Goal: Find contact information: Find contact information

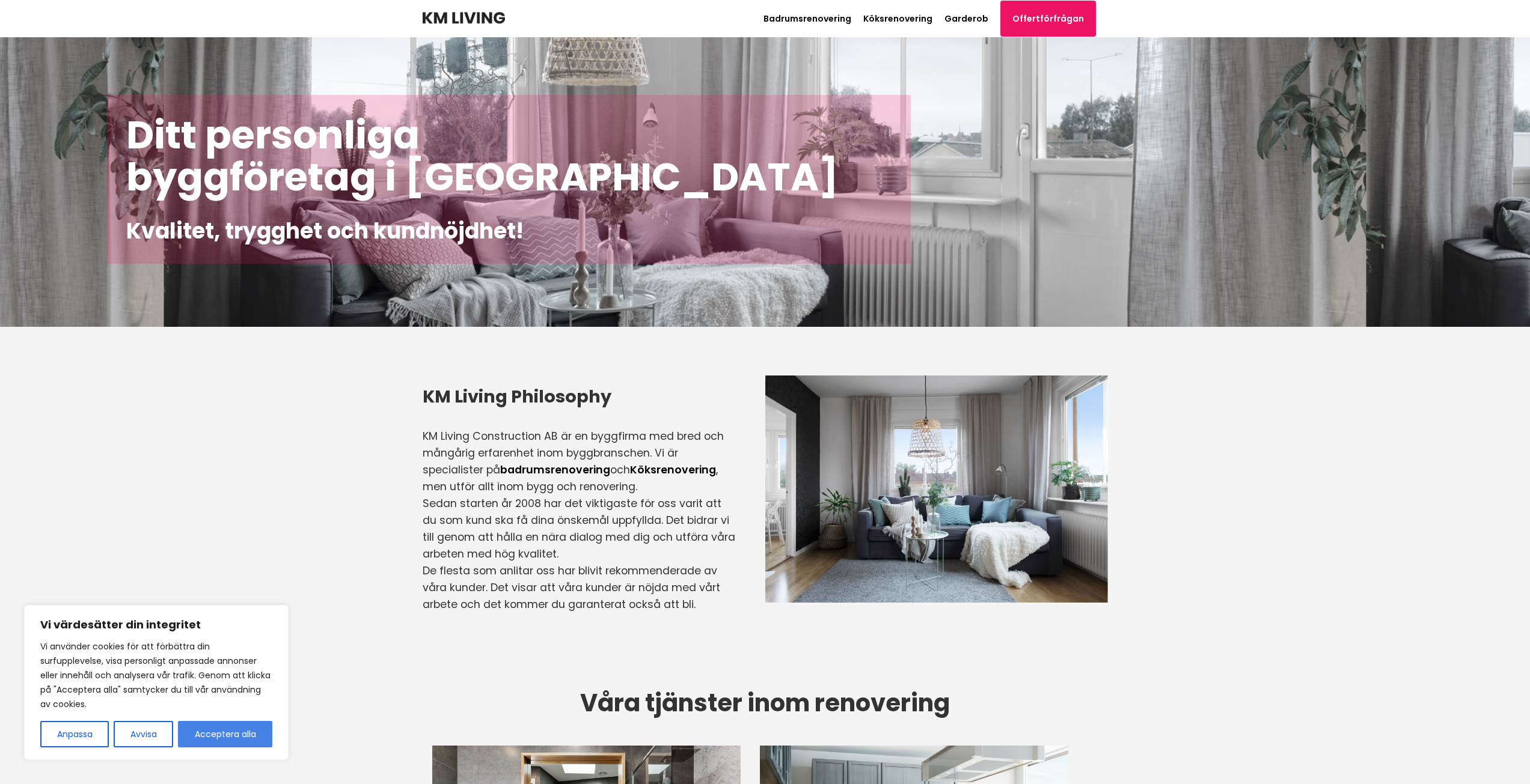
click at [223, 744] on button "Acceptera alla" at bounding box center [225, 734] width 94 height 26
checkbox input "true"
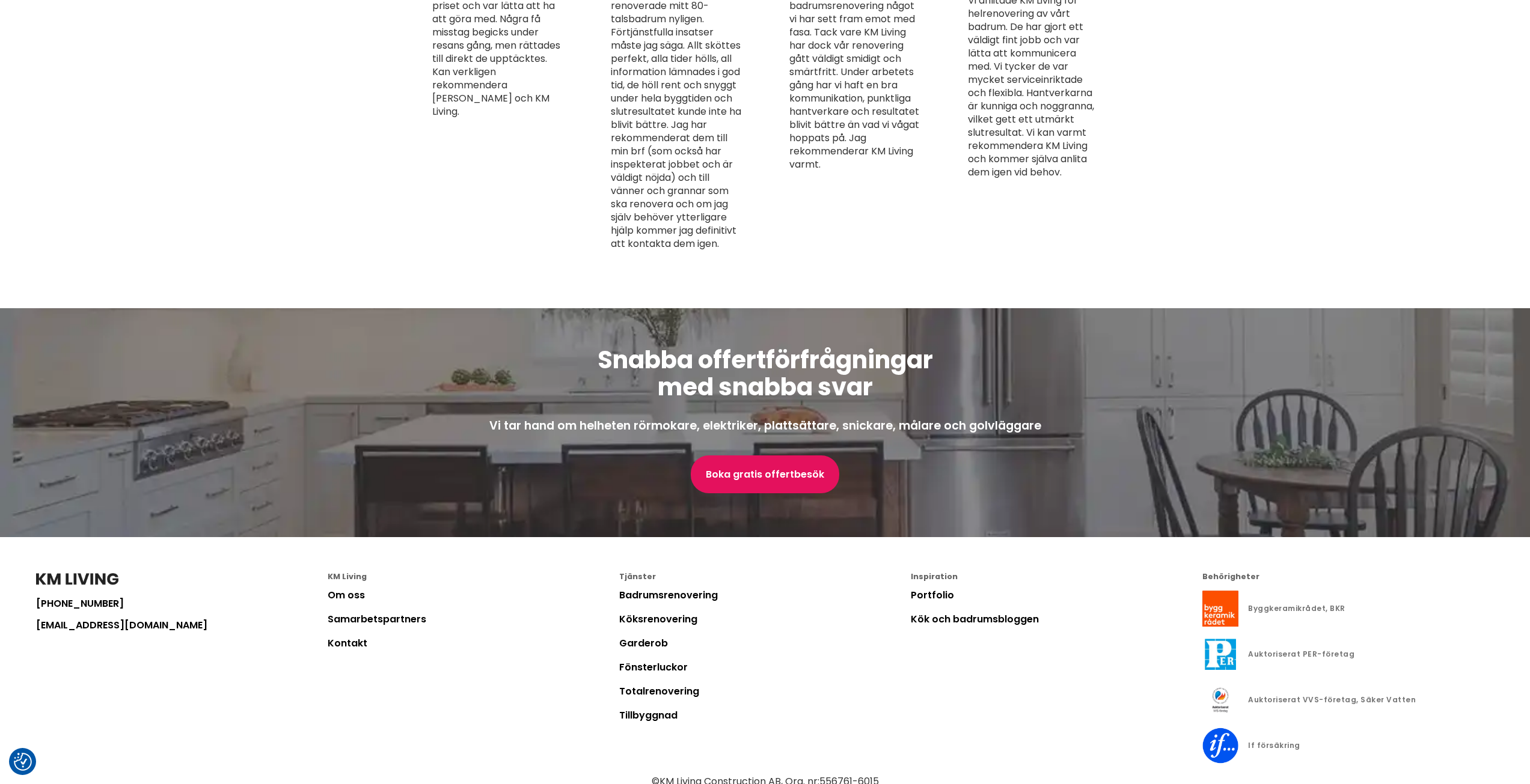
scroll to position [2994, 0]
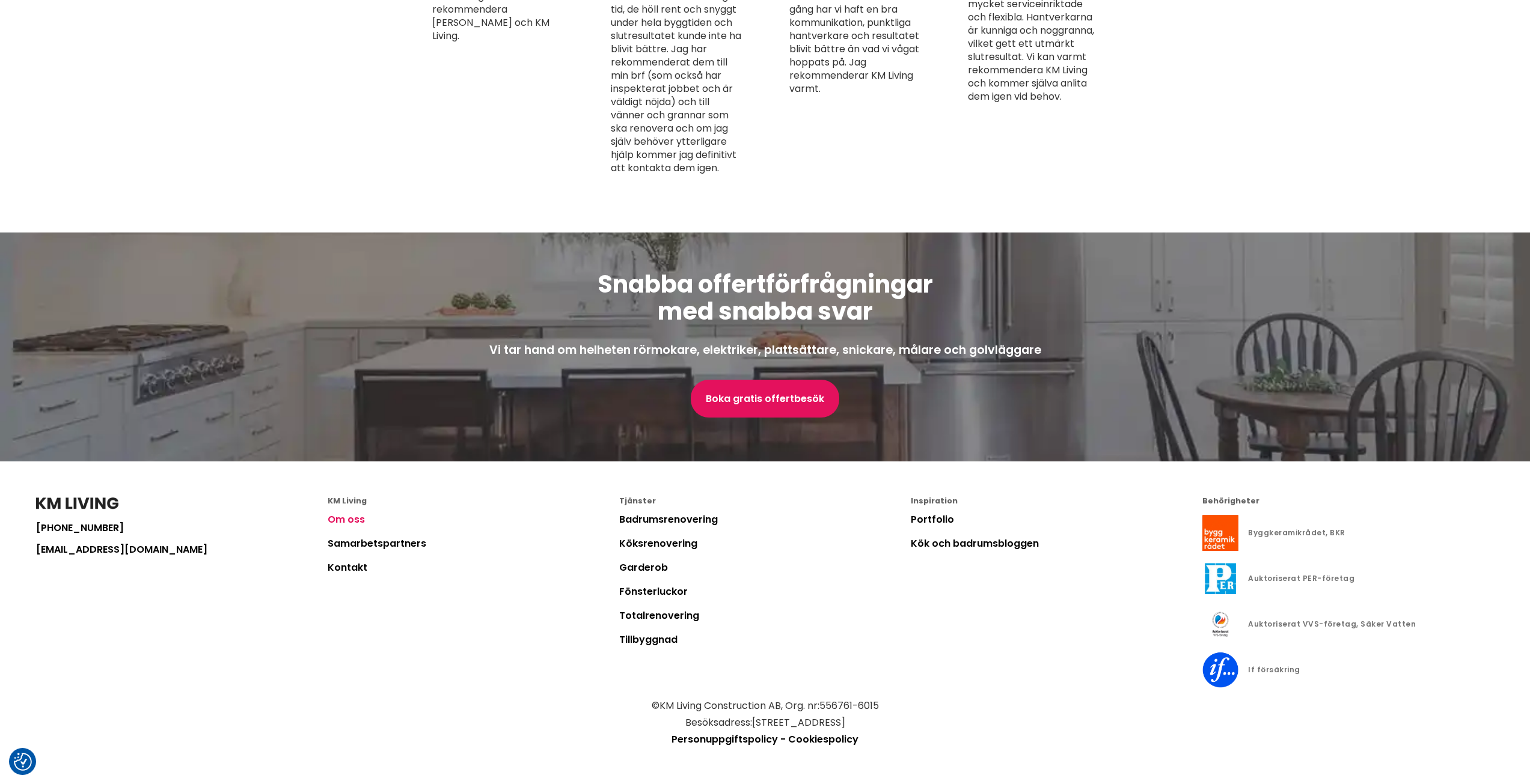
click at [356, 520] on link "Om oss" at bounding box center [347, 519] width 38 height 14
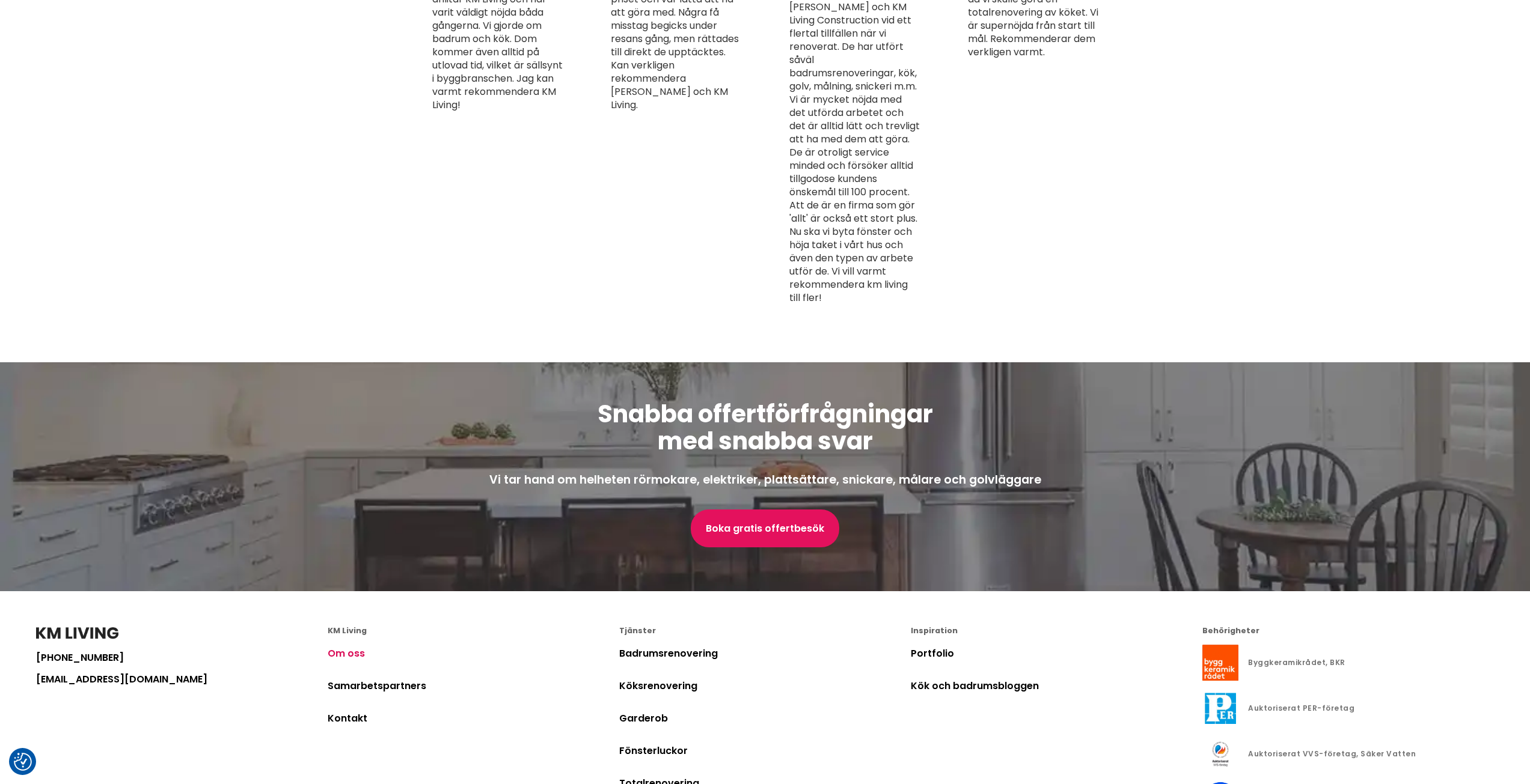
scroll to position [3366, 0]
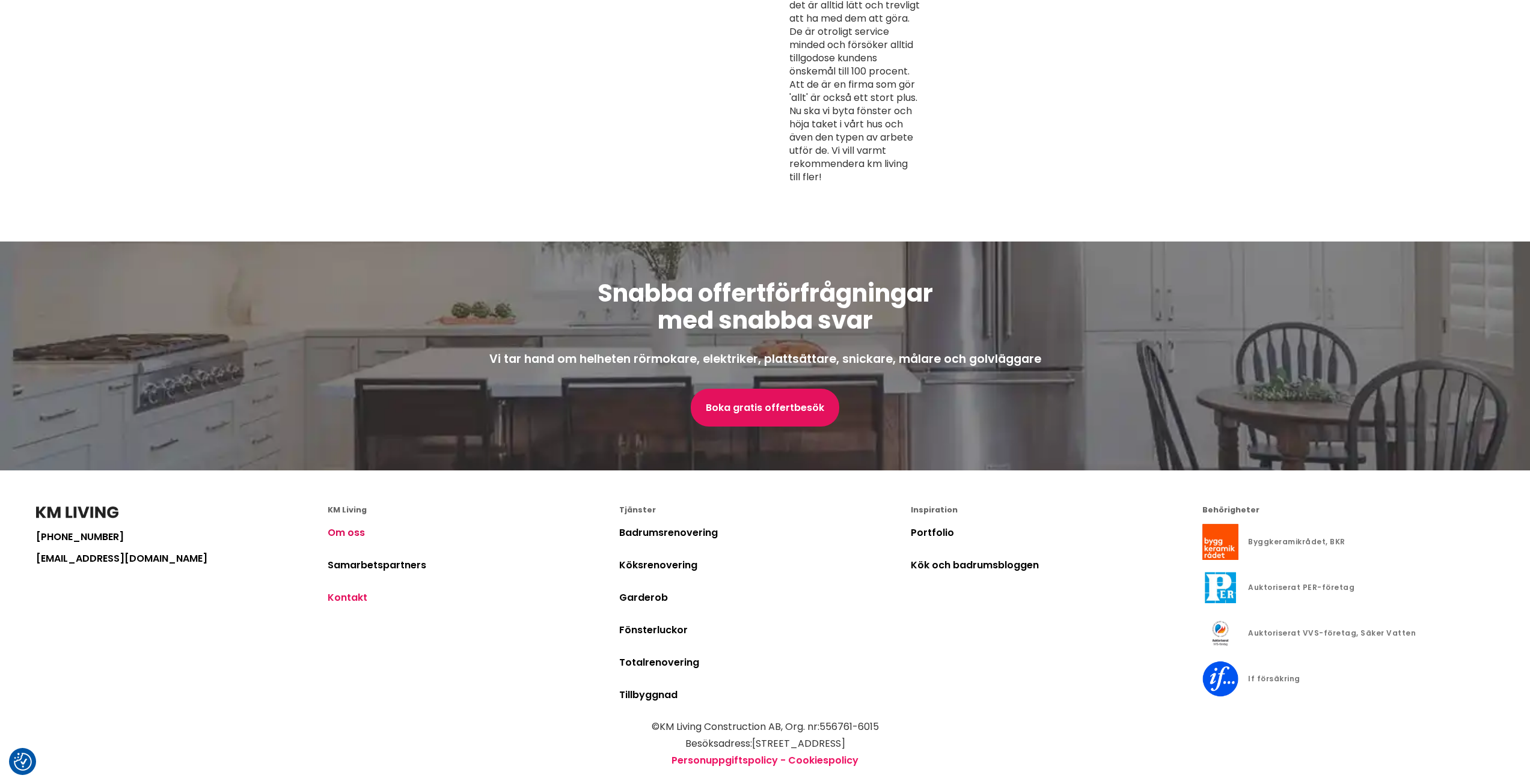
click at [345, 591] on link "Kontakt" at bounding box center [347, 597] width 39 height 14
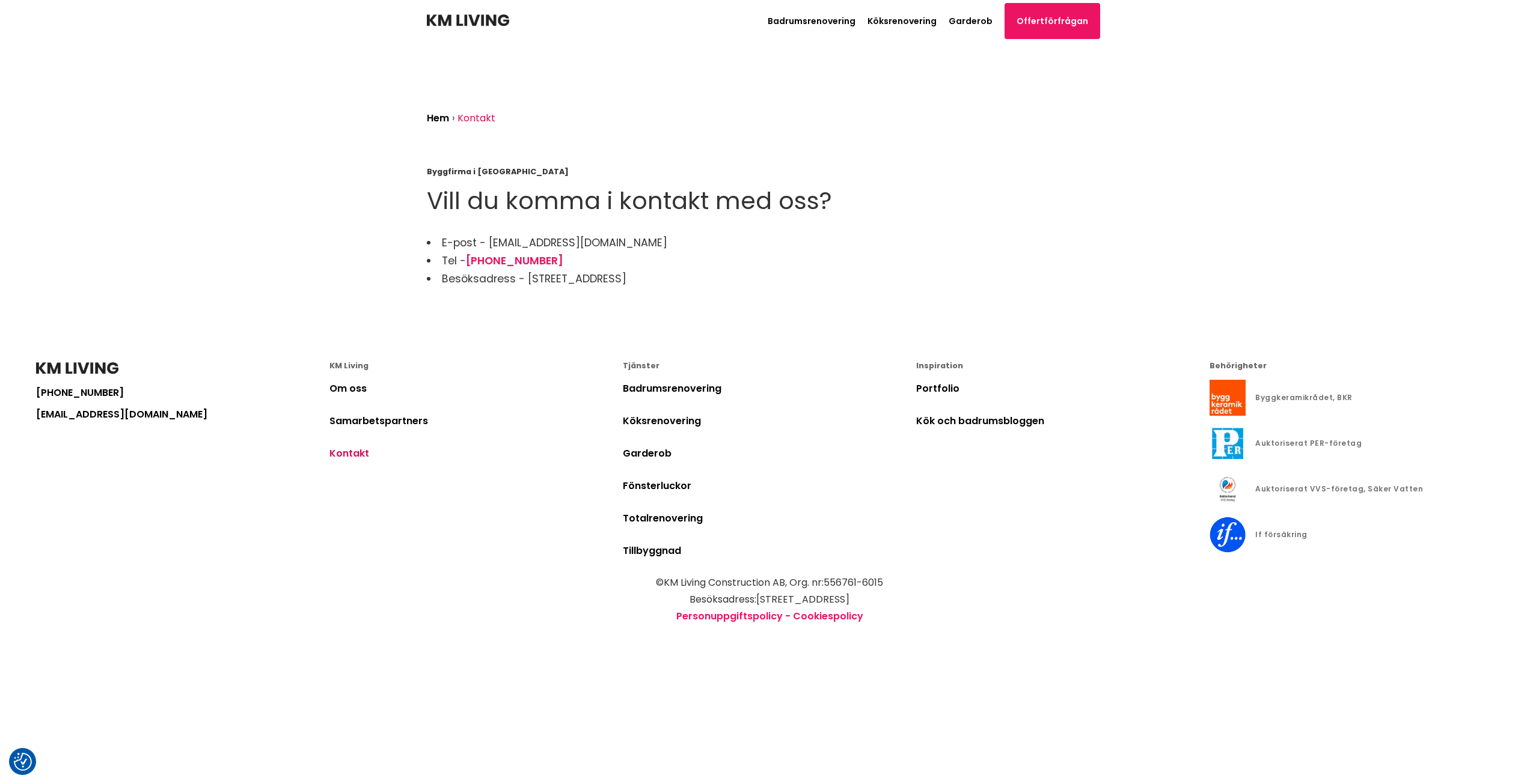
drag, startPoint x: 527, startPoint y: 281, endPoint x: 697, endPoint y: 293, distance: 170.4
click at [695, 293] on div "Hem › Kontakt Byggfirma i [GEOGRAPHIC_DATA] Vill du komma i kontakt med oss? E-…" at bounding box center [770, 184] width 705 height 284
copy li "[STREET_ADDRESS]"
click at [648, 428] on li "Köksrenovering" at bounding box center [770, 429] width 294 height 32
click at [649, 423] on link "Köksrenovering" at bounding box center [662, 421] width 78 height 14
